Goal: Check status: Check status

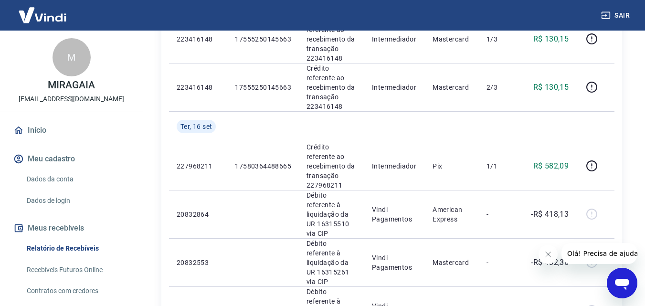
scroll to position [843, 0]
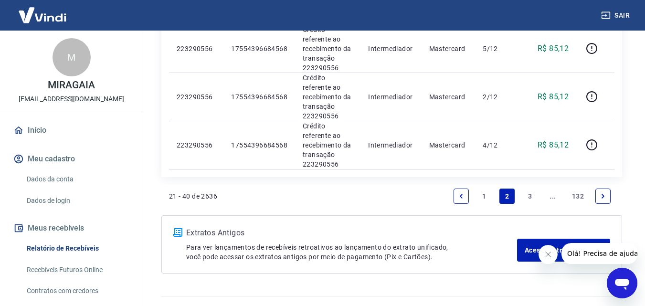
scroll to position [1022, 0]
click at [608, 188] on link "Next page" at bounding box center [602, 195] width 15 height 15
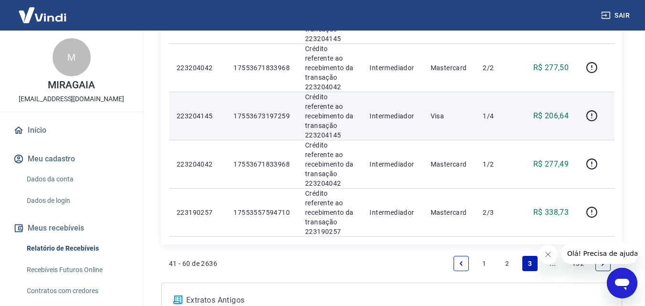
scroll to position [996, 0]
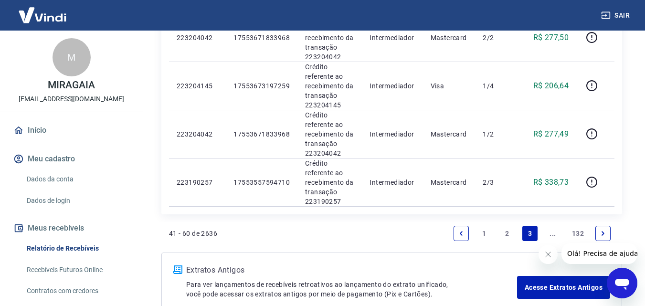
click at [605, 230] on icon "Next page" at bounding box center [602, 233] width 7 height 7
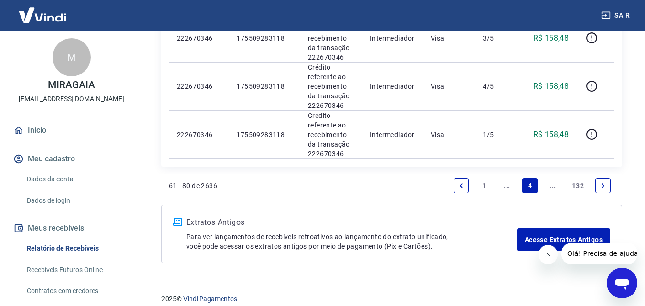
scroll to position [1084, 0]
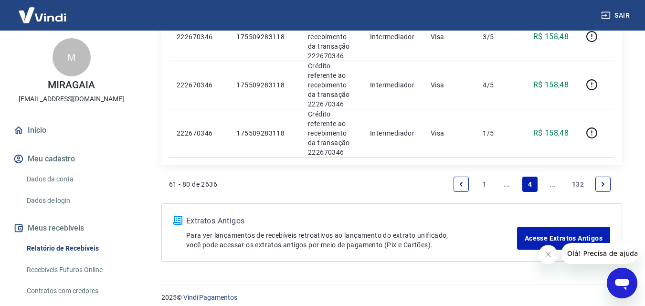
click at [602, 182] on icon "Next page" at bounding box center [602, 184] width 3 height 4
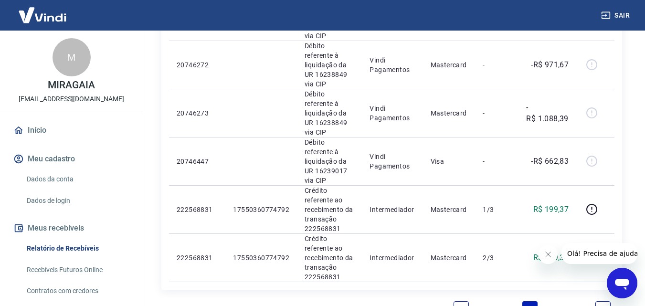
scroll to position [1033, 0]
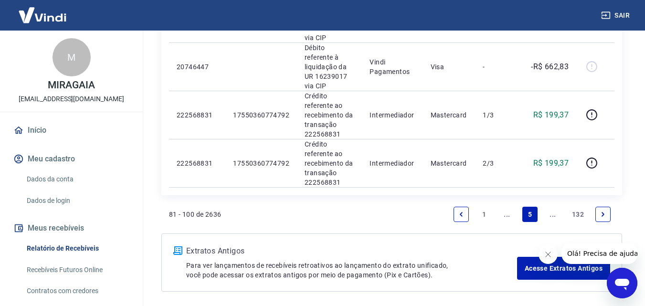
click at [460, 212] on icon "Previous page" at bounding box center [461, 214] width 3 height 4
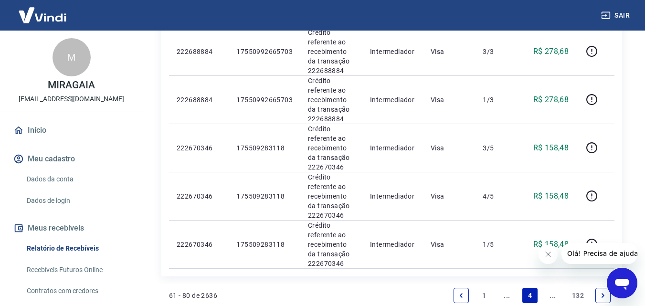
scroll to position [1084, 0]
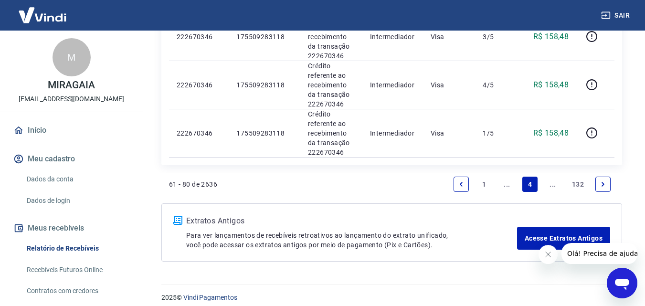
click at [462, 181] on icon "Previous page" at bounding box center [461, 184] width 7 height 7
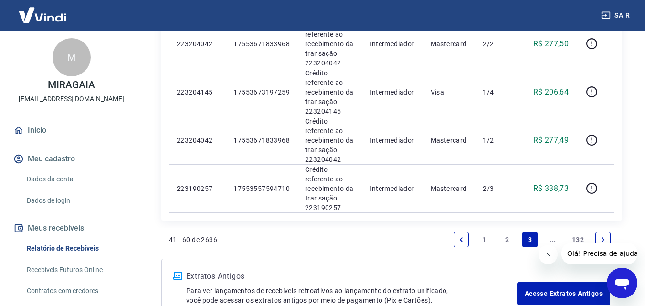
scroll to position [996, 0]
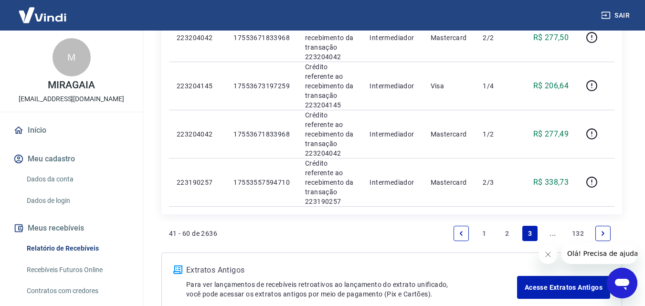
click at [465, 226] on link "Previous page" at bounding box center [460, 233] width 15 height 15
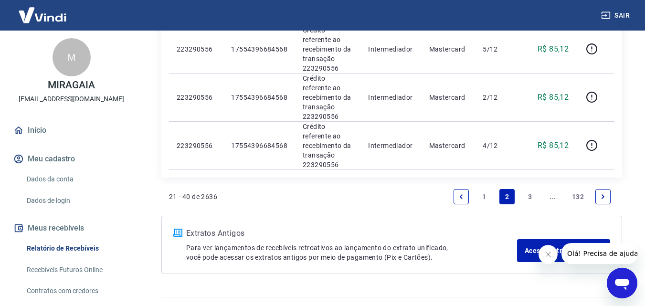
scroll to position [1022, 0]
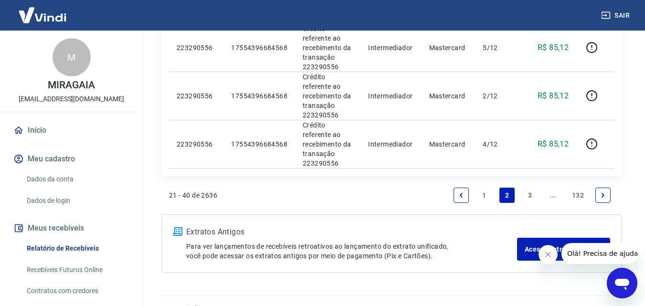
click at [463, 192] on icon "Previous page" at bounding box center [461, 195] width 7 height 7
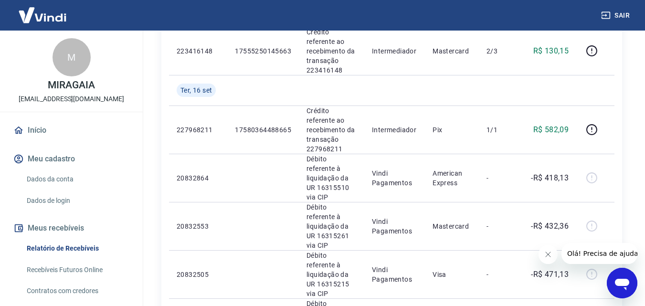
scroll to position [881, 0]
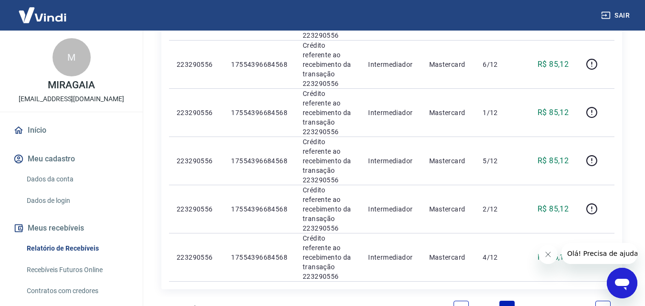
scroll to position [970, 0]
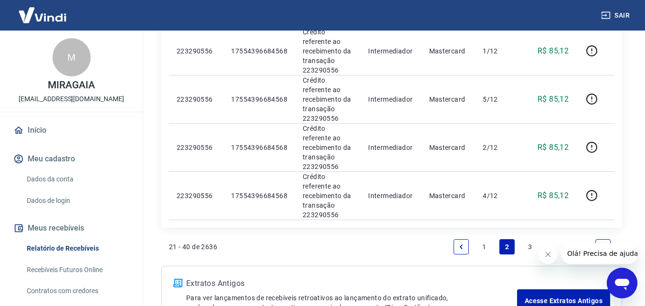
click at [603, 243] on icon "Next page" at bounding box center [602, 246] width 7 height 7
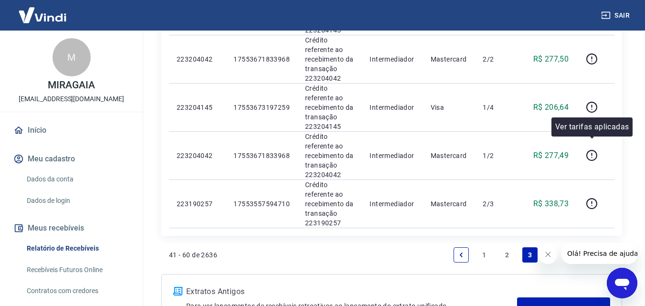
scroll to position [996, 0]
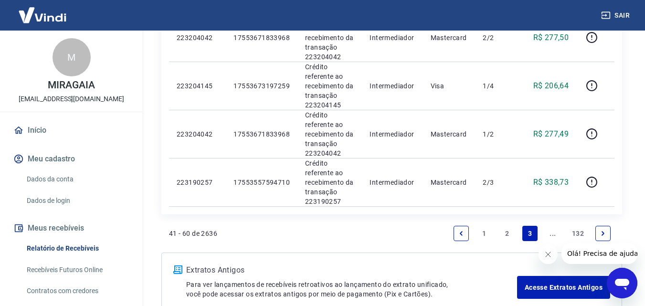
click at [603, 230] on icon "Next page" at bounding box center [602, 233] width 7 height 7
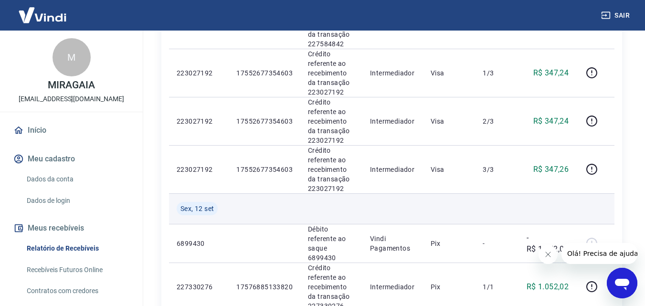
scroll to position [557, 0]
